Goal: Navigation & Orientation: Find specific page/section

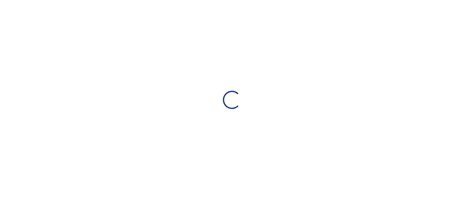
select select "**"
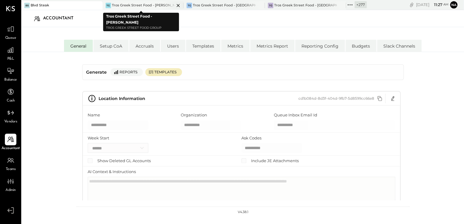
click at [136, 4] on div "Tros Greek Street Food - [PERSON_NAME]" at bounding box center [143, 5] width 63 height 5
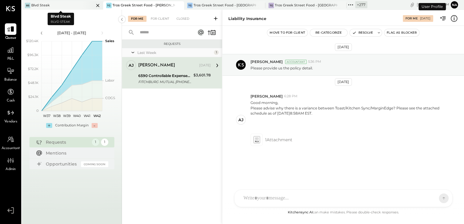
click at [95, 5] on icon at bounding box center [98, 5] width 8 height 7
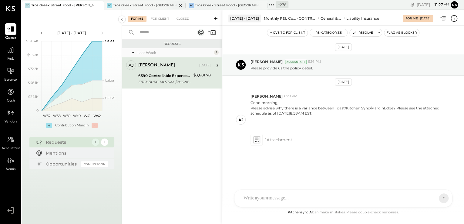
click at [151, 5] on div "Tros Greek Street Food - [GEOGRAPHIC_DATA]" at bounding box center [144, 5] width 63 height 5
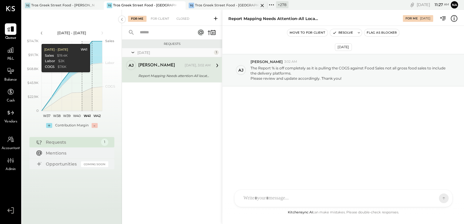
click at [229, 7] on div "Tros Greek Street Food - [GEOGRAPHIC_DATA]" at bounding box center [226, 5] width 63 height 5
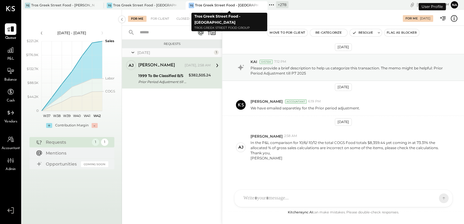
scroll to position [1, 0]
